Goal: Transaction & Acquisition: Book appointment/travel/reservation

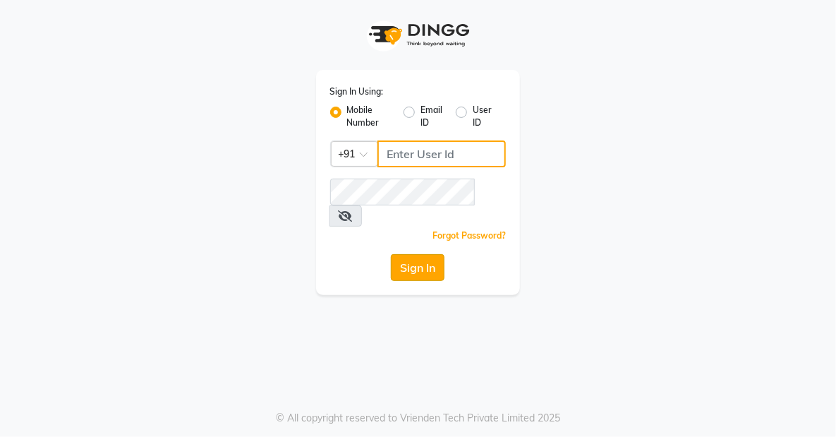
type input "8905996535"
click at [435, 254] on button "Sign In" at bounding box center [418, 267] width 54 height 27
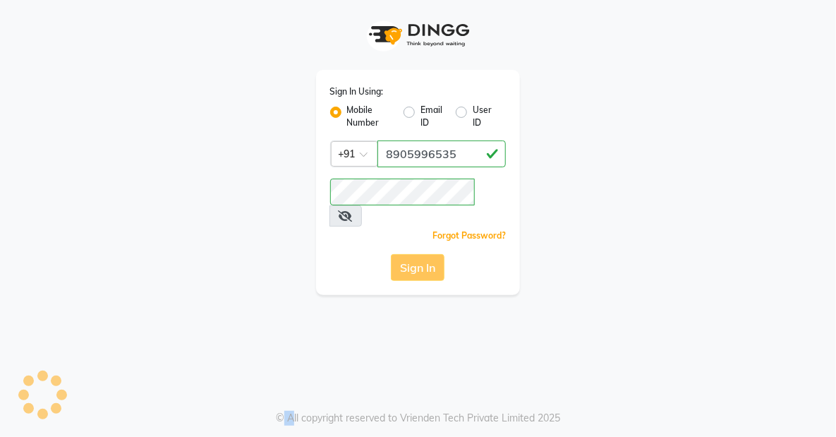
click at [435, 254] on div "Sign In" at bounding box center [418, 267] width 176 height 27
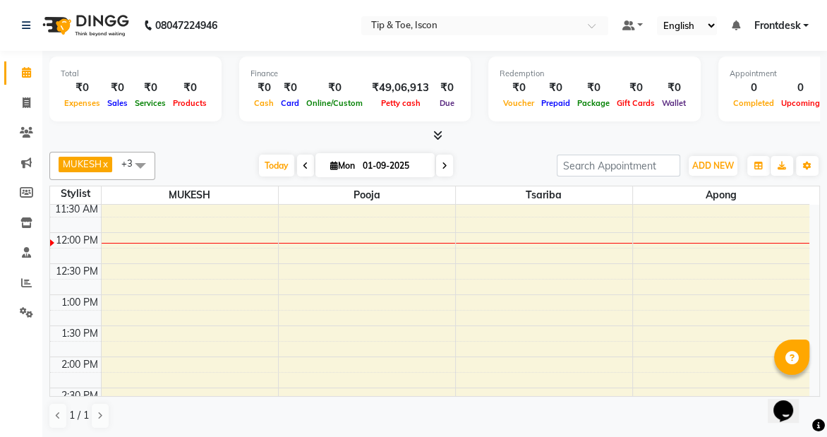
scroll to position [224, 0]
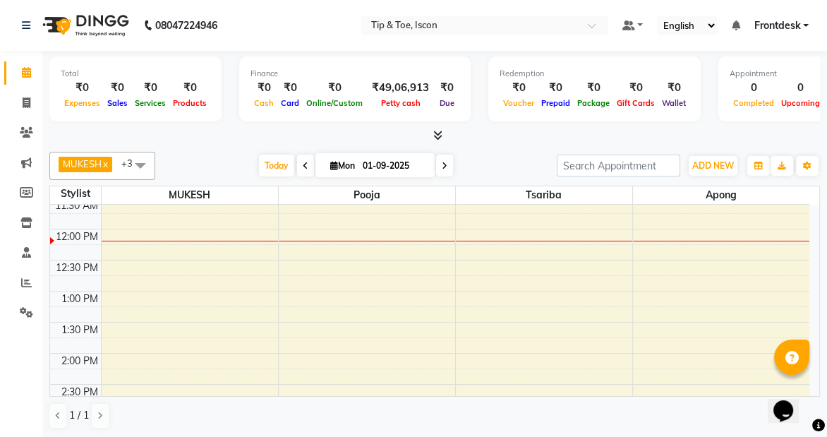
click at [160, 231] on div "8:00 AM 8:30 AM 9:00 AM 9:30 AM 10:00 AM 10:30 AM 11:00 AM 11:30 AM 12:00 PM 12…" at bounding box center [429, 384] width 759 height 807
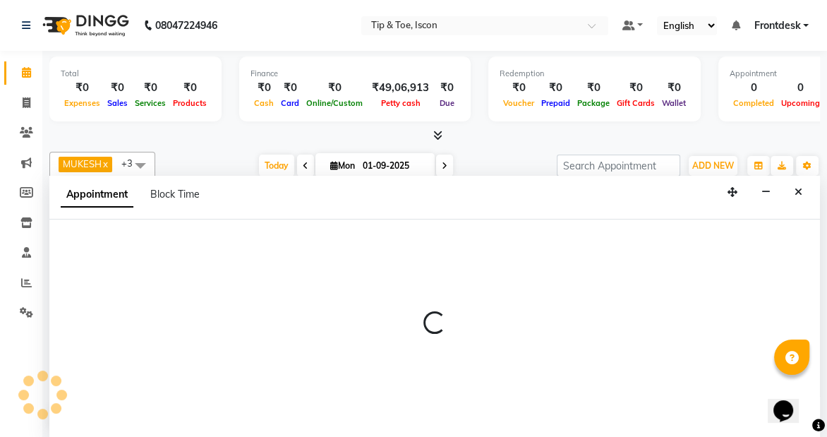
scroll to position [0, 0]
select select "42646"
select select "tentative"
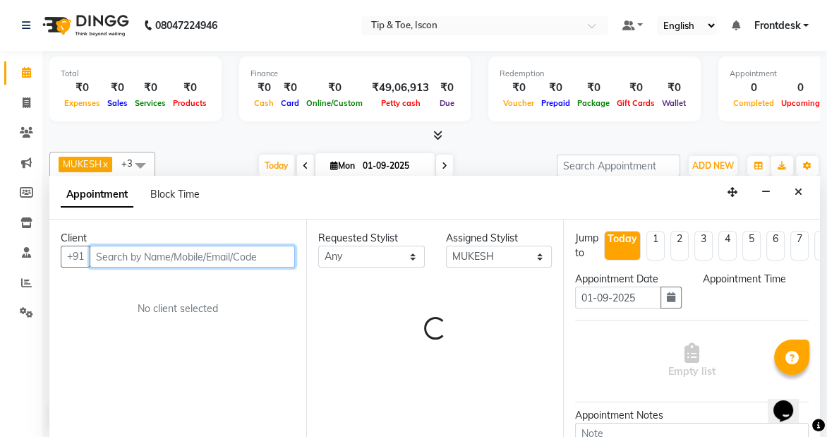
select select "720"
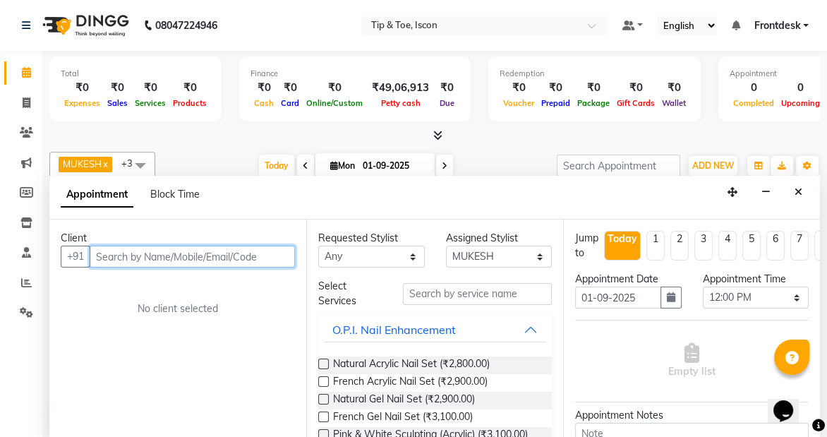
click at [131, 258] on input "text" at bounding box center [192, 257] width 205 height 22
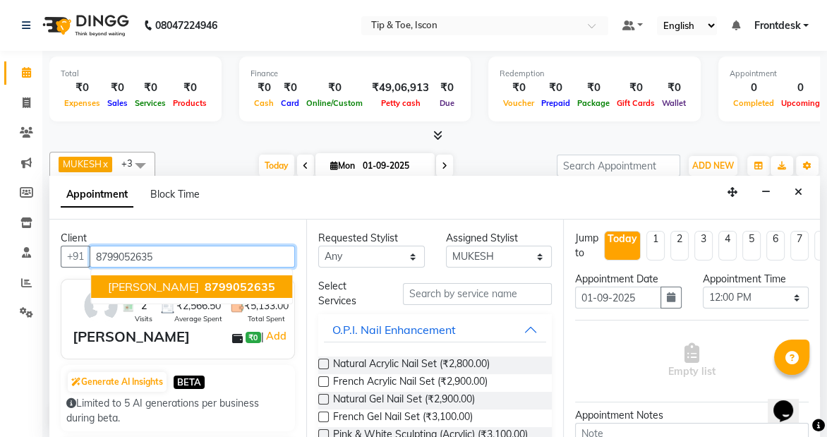
click at [140, 281] on span "[PERSON_NAME]" at bounding box center [153, 287] width 91 height 14
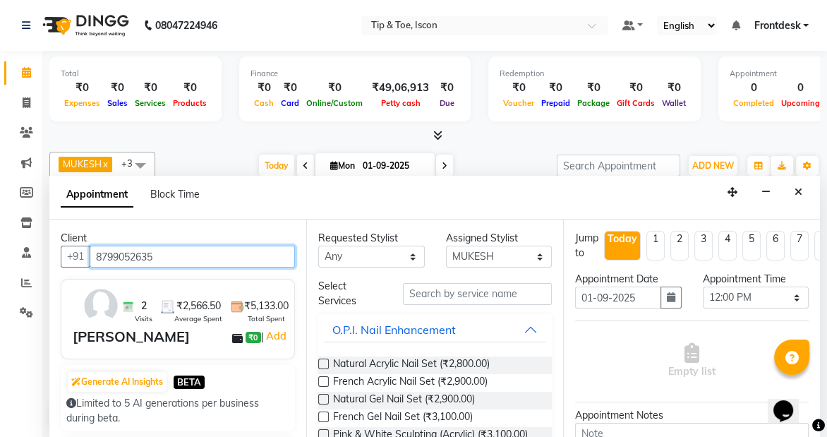
type input "8799052635"
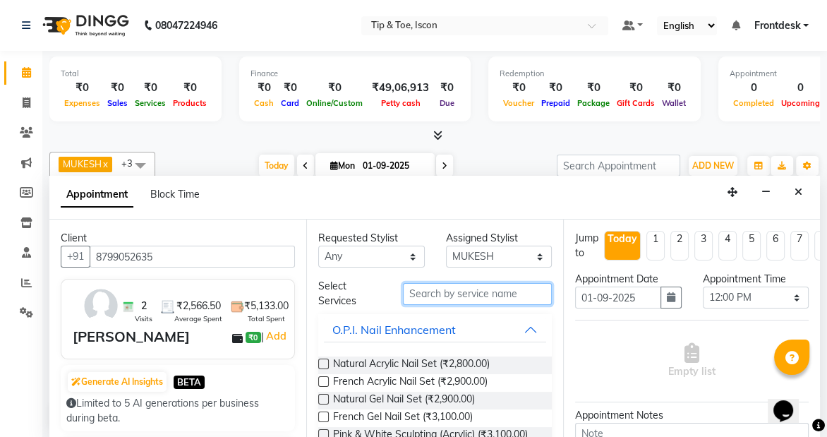
click at [435, 297] on input "text" at bounding box center [477, 294] width 149 height 22
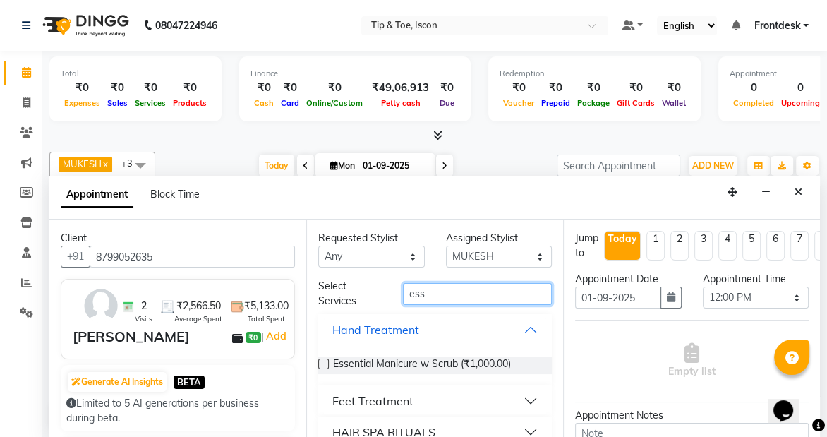
type input "ess"
click at [385, 402] on div "Feet Treatment" at bounding box center [372, 400] width 81 height 17
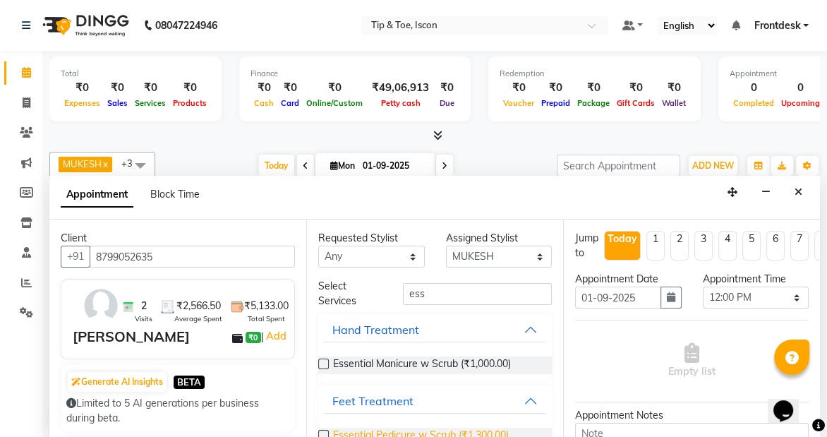
click at [340, 433] on span "Essential Pedicure w Scrub (₹1,300.00)" at bounding box center [421, 437] width 176 height 18
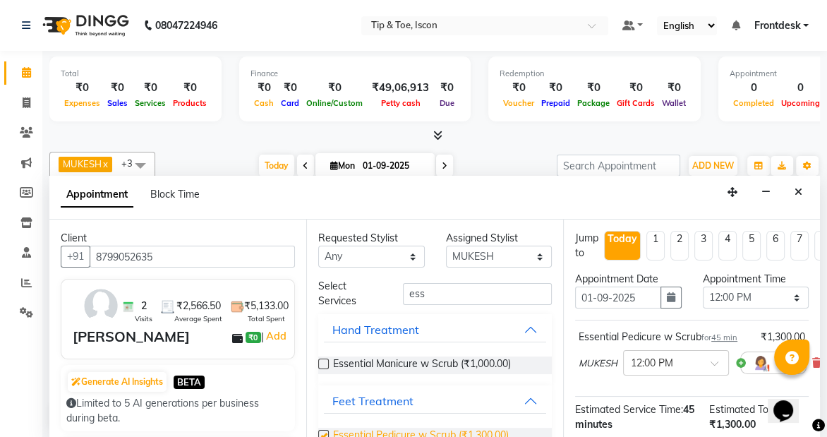
checkbox input "false"
click at [328, 366] on label at bounding box center [323, 364] width 11 height 11
click at [328, 366] on input "checkbox" at bounding box center [322, 365] width 9 height 9
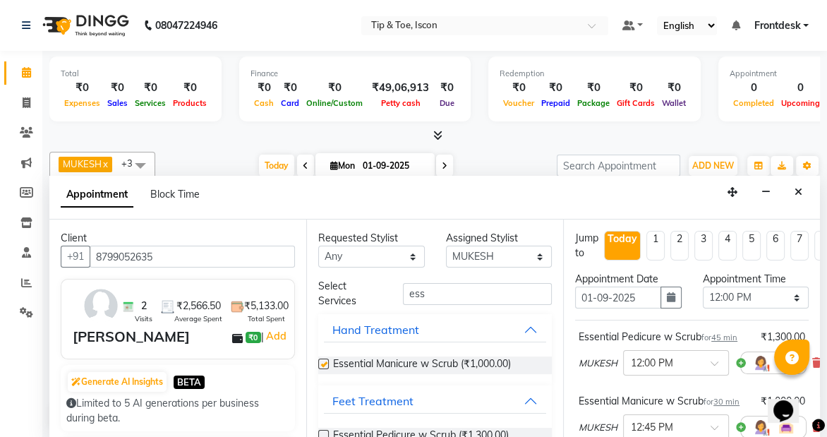
checkbox input "false"
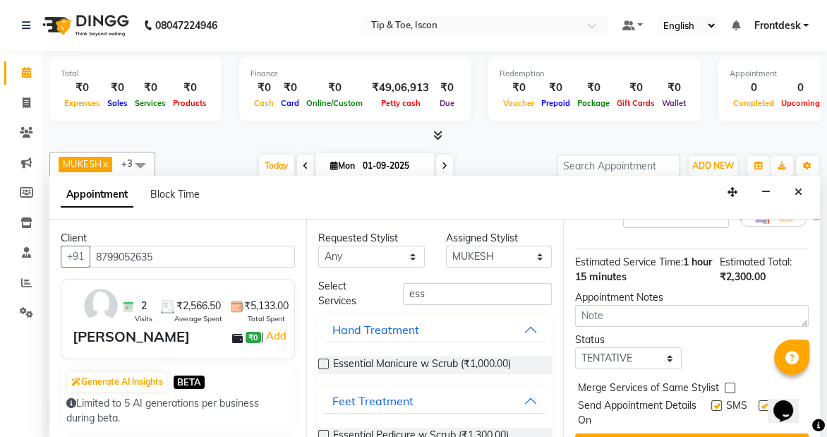
scroll to position [253, 0]
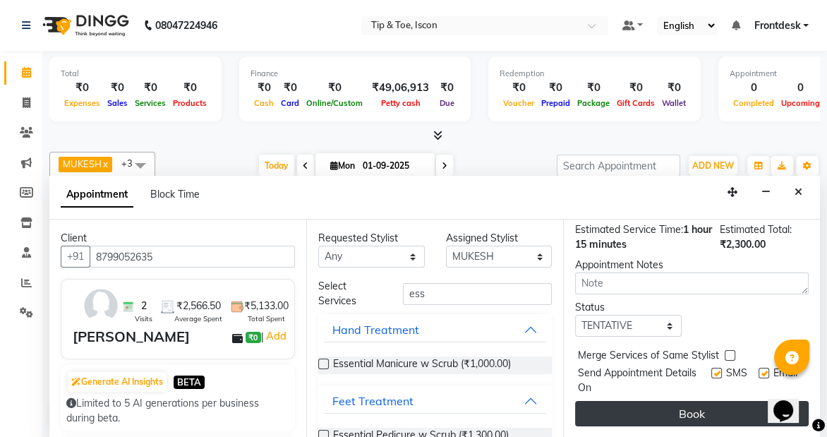
click at [699, 401] on button "Book" at bounding box center [692, 413] width 234 height 25
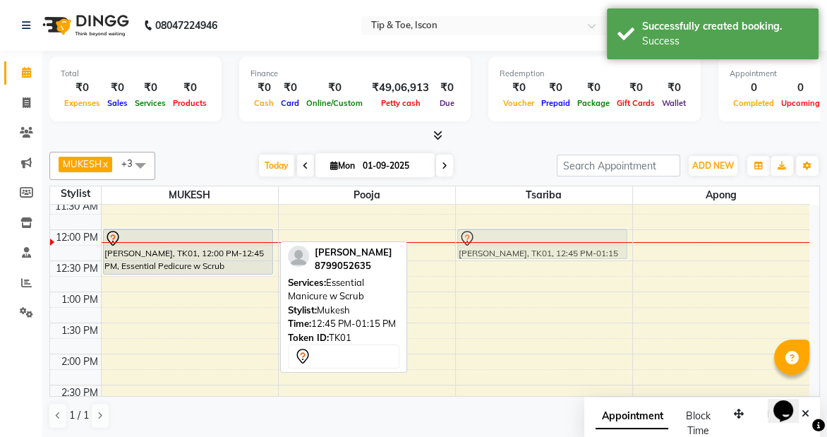
scroll to position [222, 0]
drag, startPoint x: 109, startPoint y: 284, endPoint x: 484, endPoint y: 240, distance: 376.7
click at [484, 240] on tr "[PERSON_NAME], TK01, 12:00 PM-12:45 PM, Essential Pedicure w Scrub [PERSON_NAME…" at bounding box center [429, 385] width 759 height 807
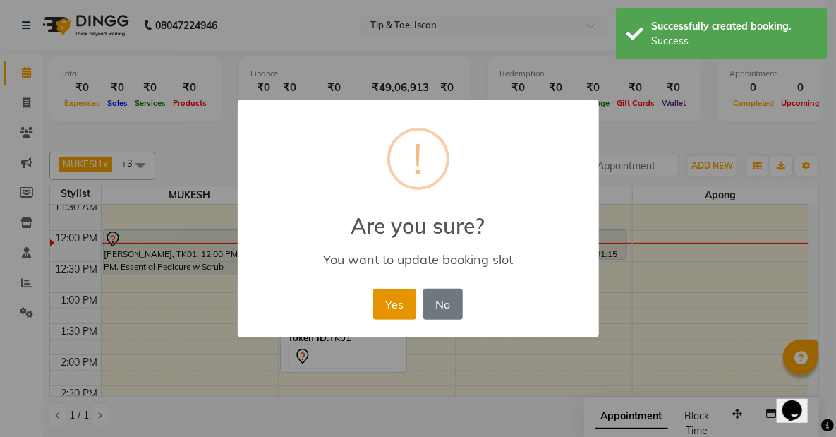
click at [383, 317] on button "Yes" at bounding box center [394, 304] width 43 height 31
